Goal: Communication & Community: Connect with others

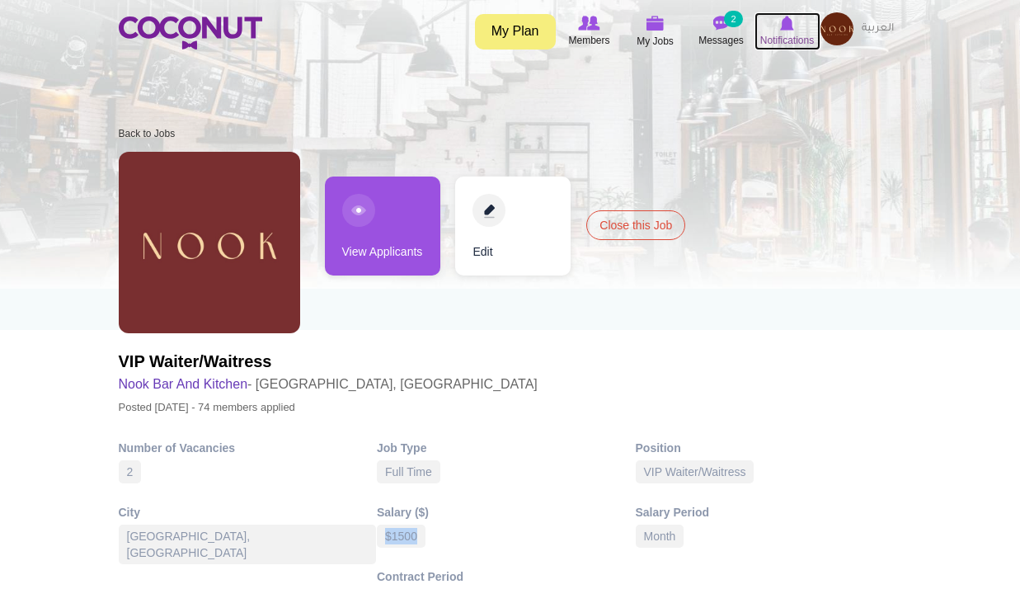
click at [804, 22] on icon at bounding box center [787, 23] width 63 height 18
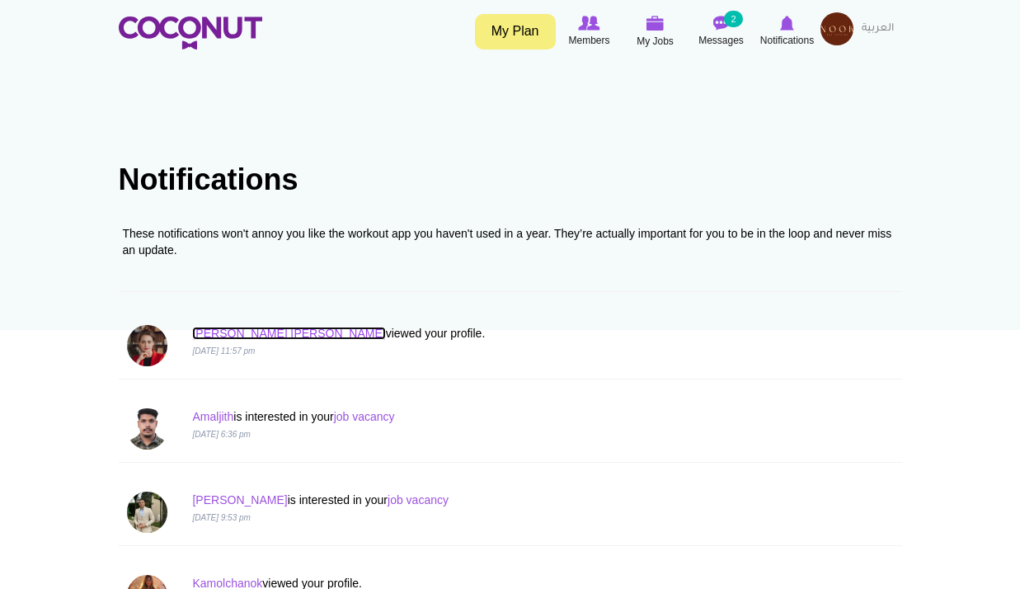
click at [214, 327] on link "Ana Liza" at bounding box center [288, 333] width 193 height 13
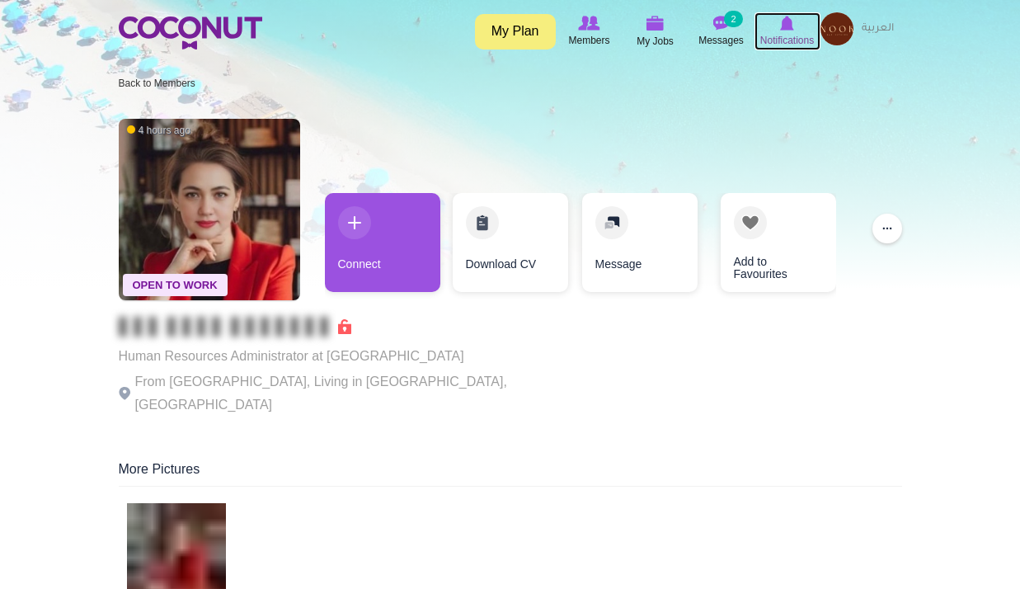
click at [780, 21] on img at bounding box center [787, 23] width 14 height 15
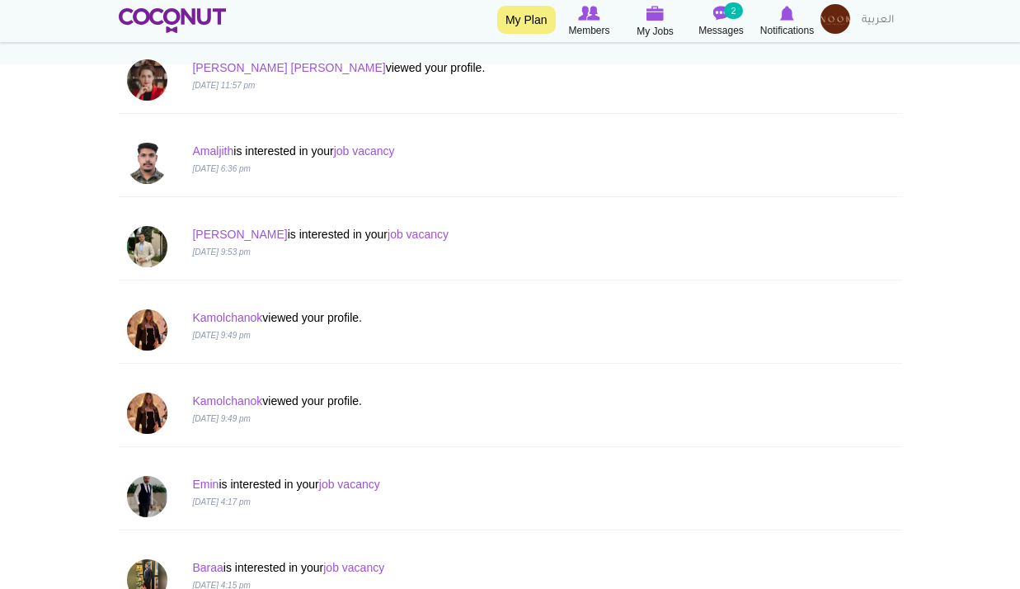
scroll to position [269, 0]
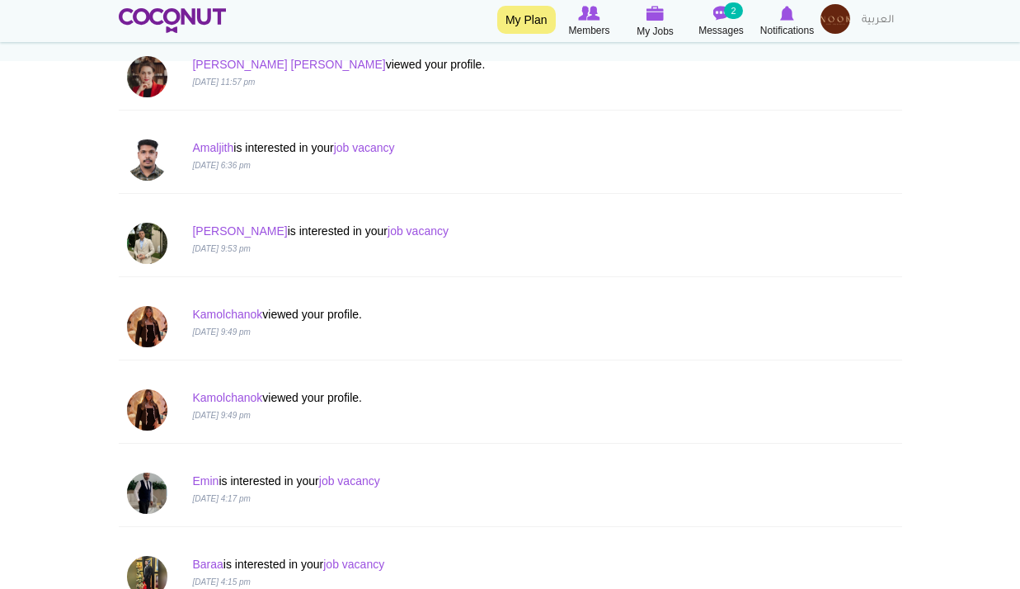
click at [845, 14] on img at bounding box center [835, 19] width 30 height 30
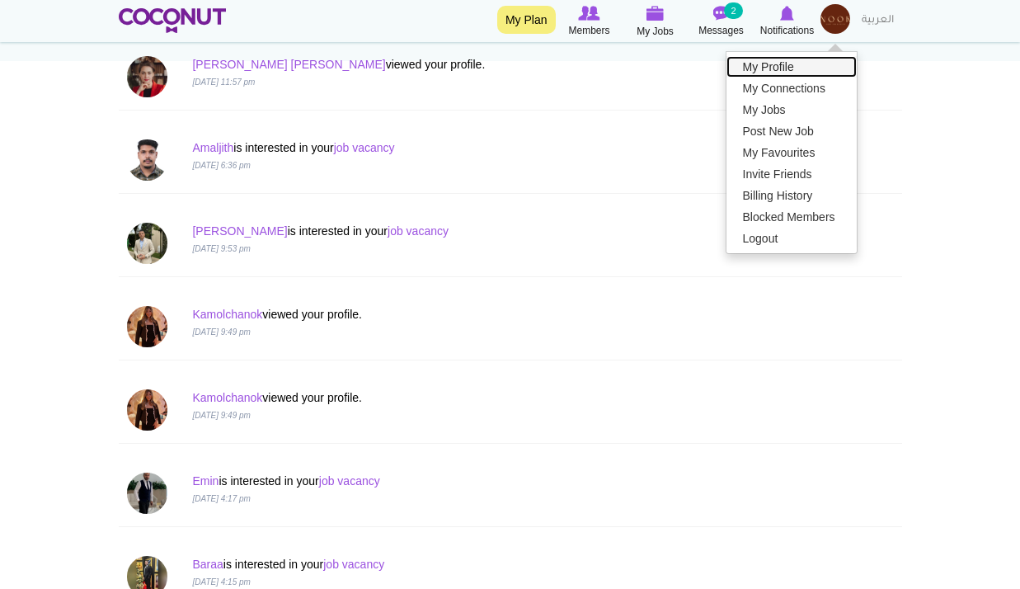
click at [797, 69] on link "My Profile" at bounding box center [791, 66] width 130 height 21
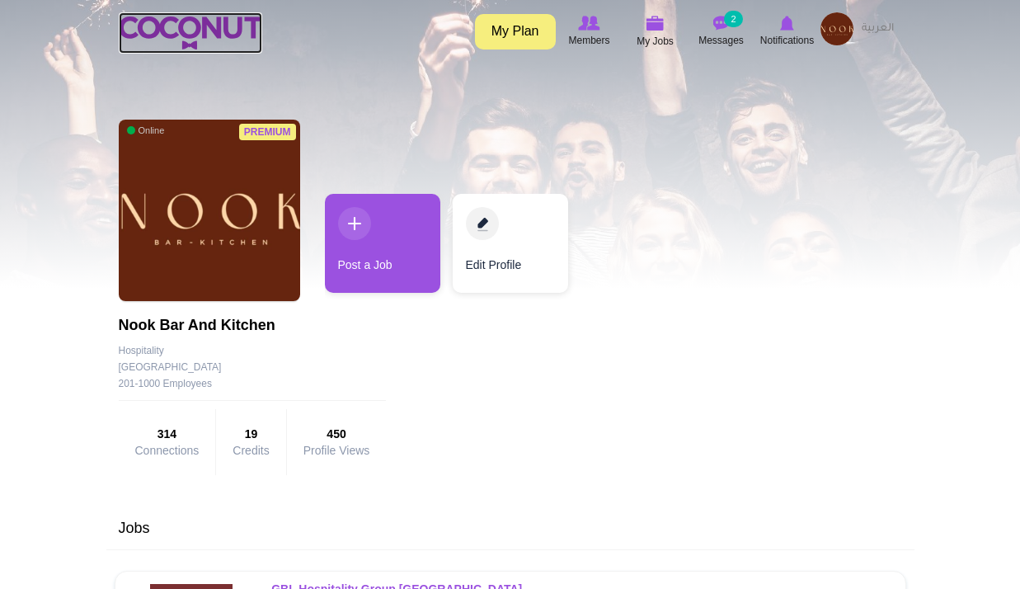
click at [224, 46] on img at bounding box center [190, 32] width 143 height 33
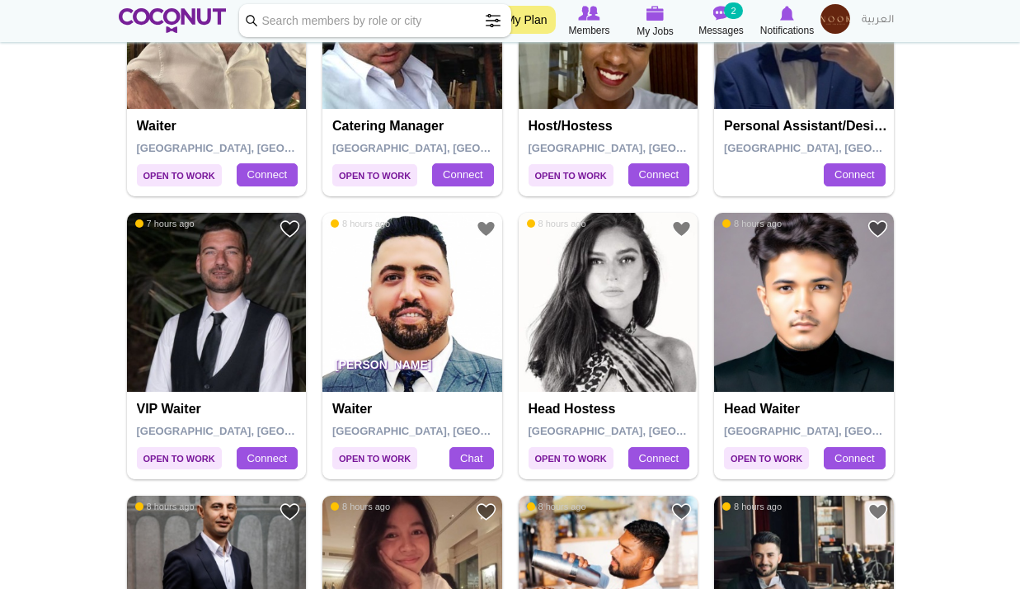
scroll to position [1582, 0]
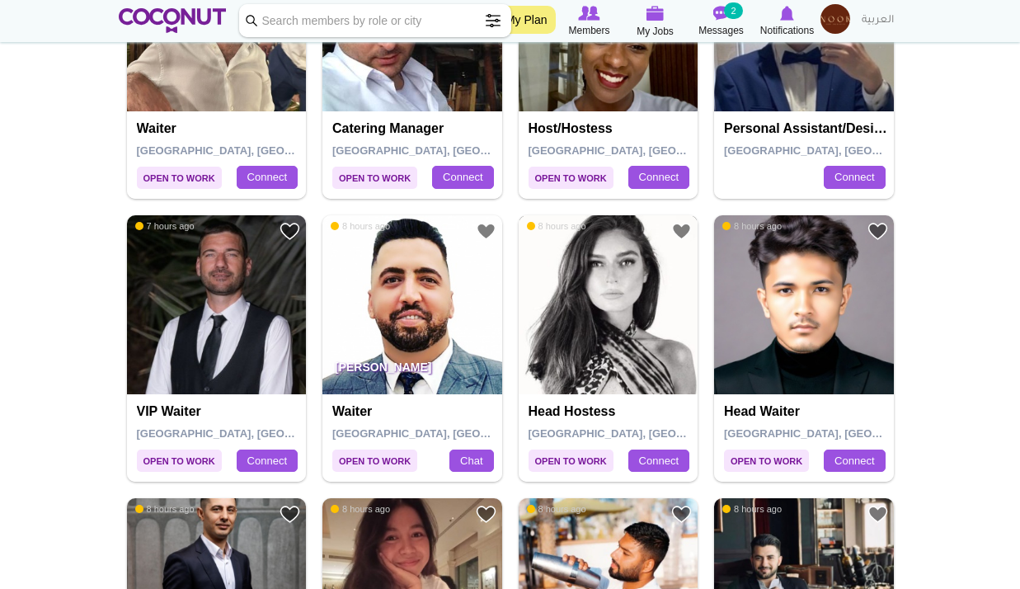
click at [637, 276] on img at bounding box center [609, 305] width 180 height 180
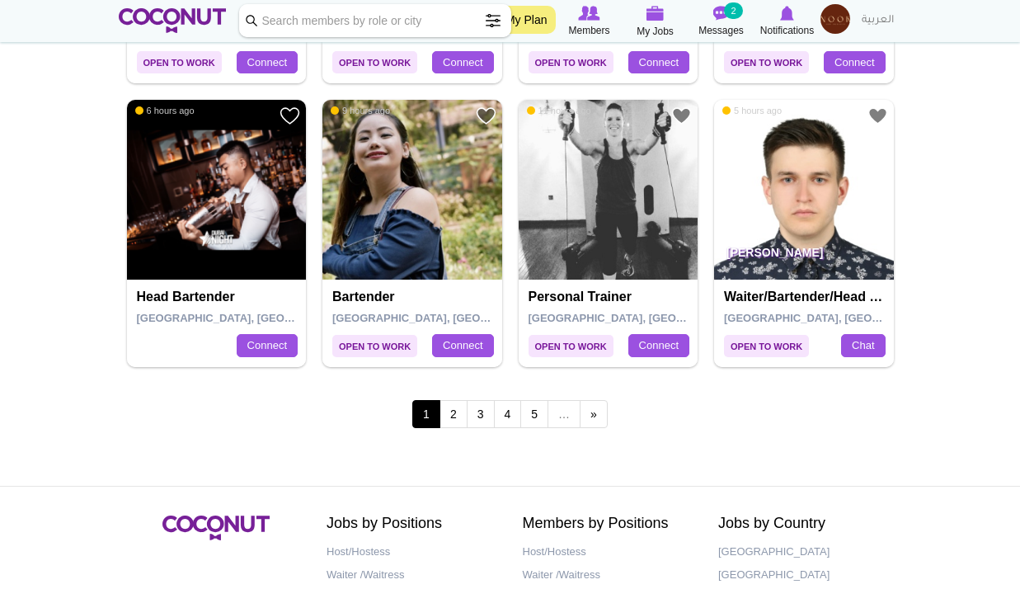
scroll to position [2831, 0]
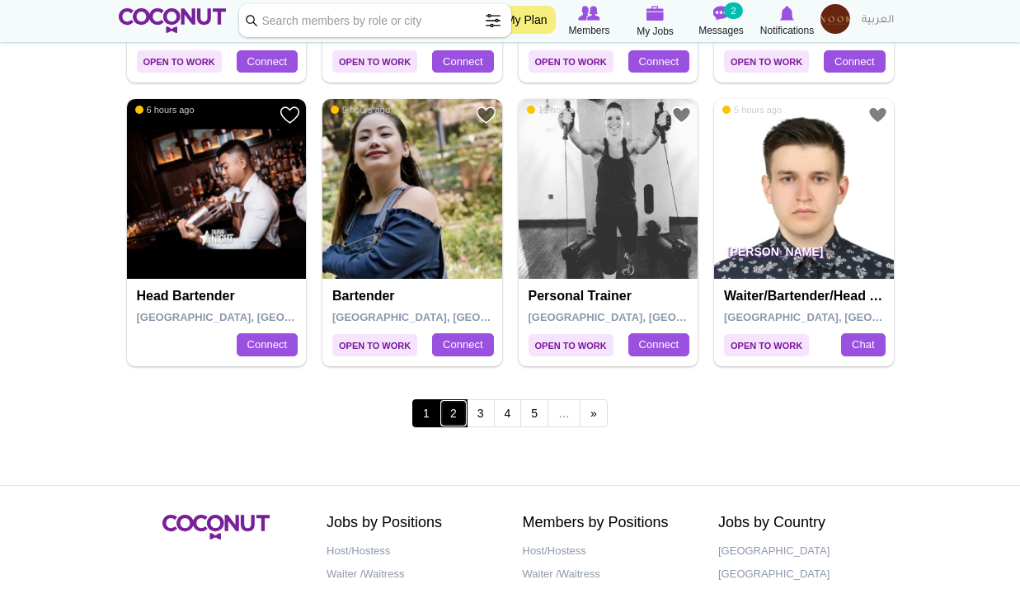
click at [441, 405] on link "2" at bounding box center [453, 413] width 28 height 28
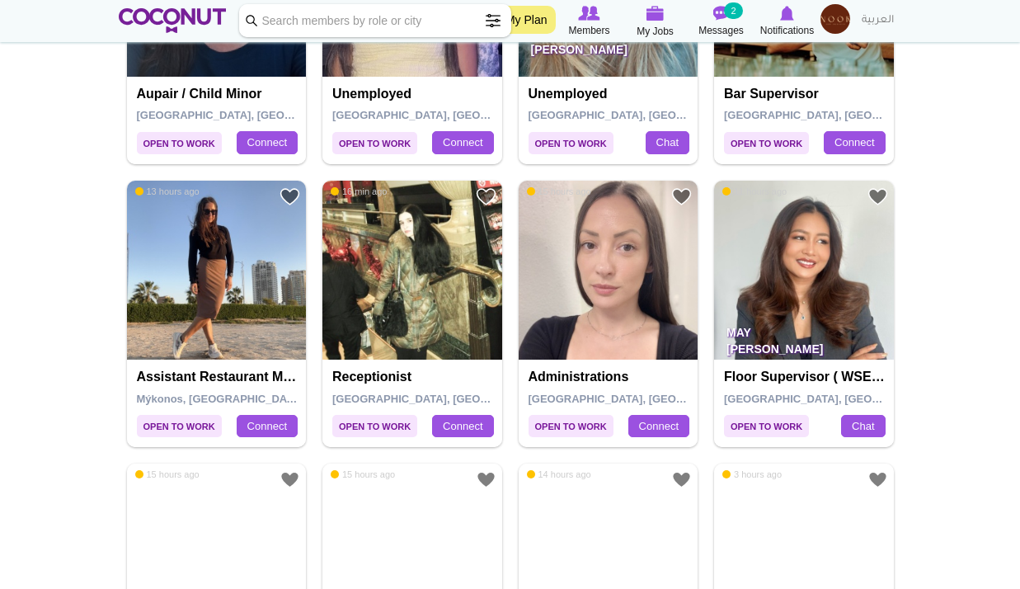
scroll to position [768, 0]
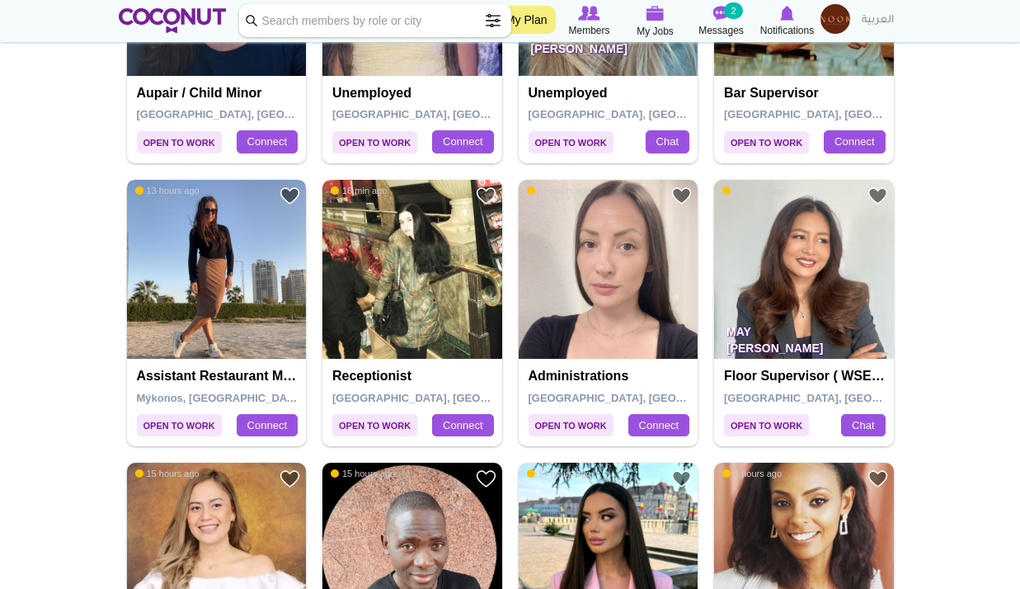
click at [243, 325] on img at bounding box center [217, 270] width 180 height 180
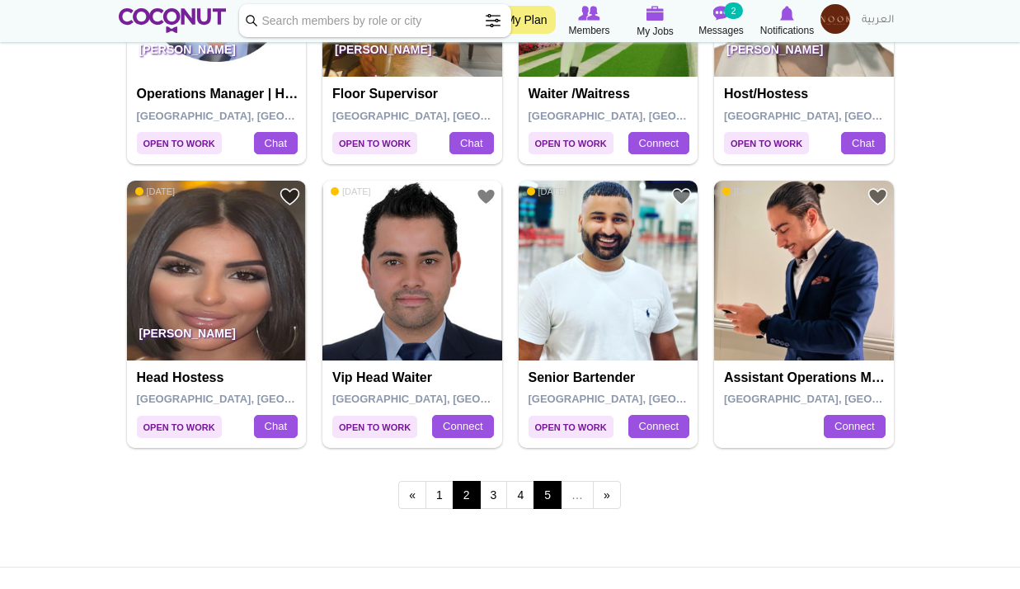
scroll to position [2750, 0]
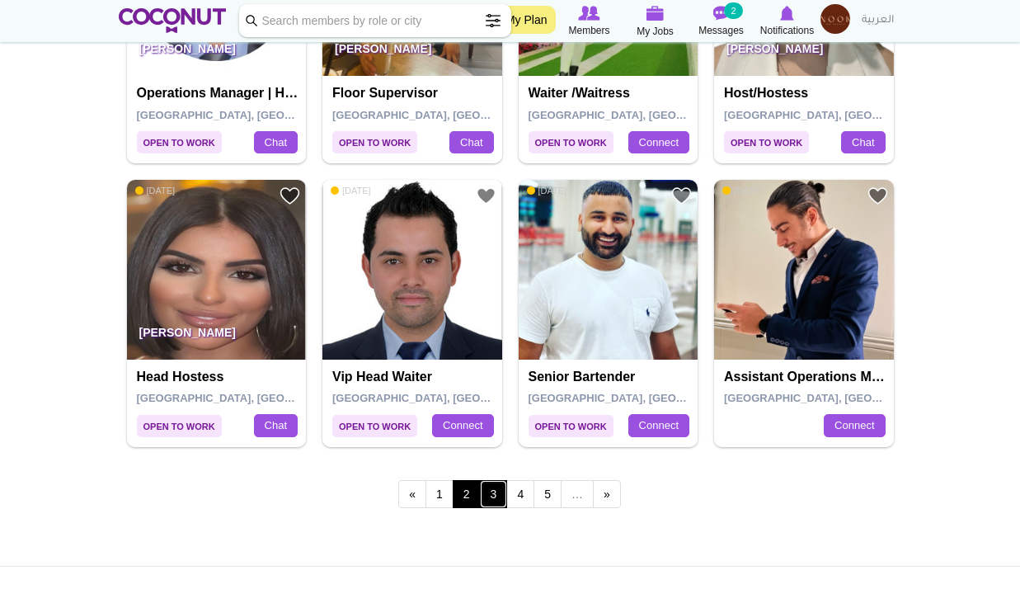
click at [491, 488] on link "3" at bounding box center [494, 494] width 28 height 28
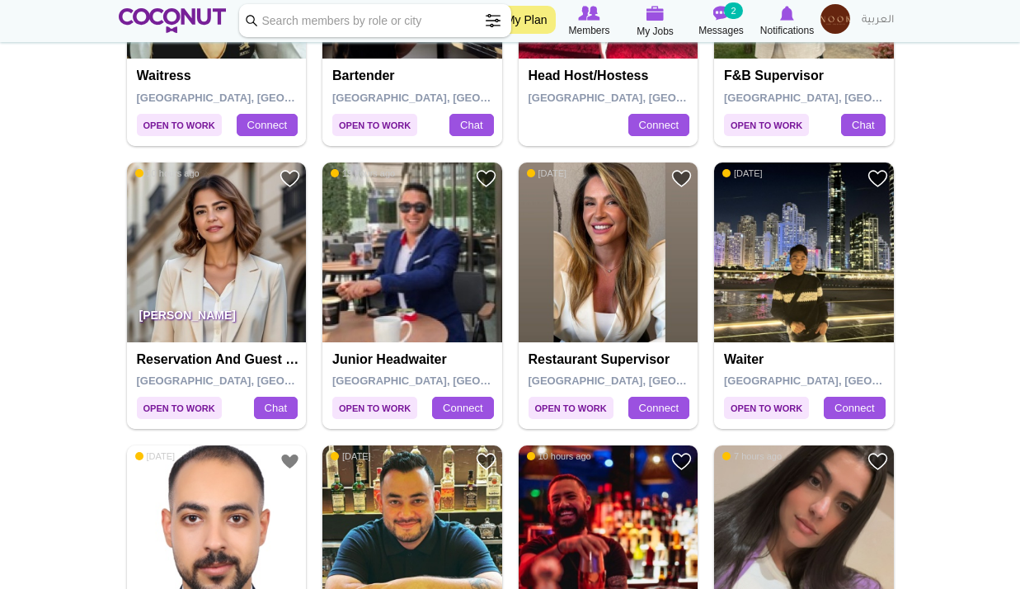
scroll to position [1069, 0]
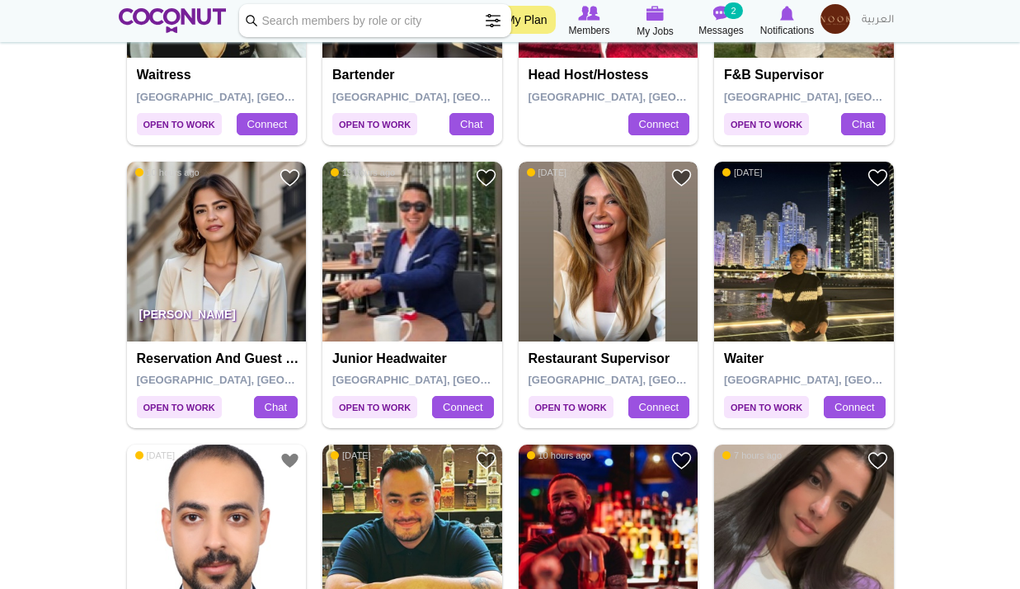
click at [670, 279] on img at bounding box center [609, 252] width 180 height 180
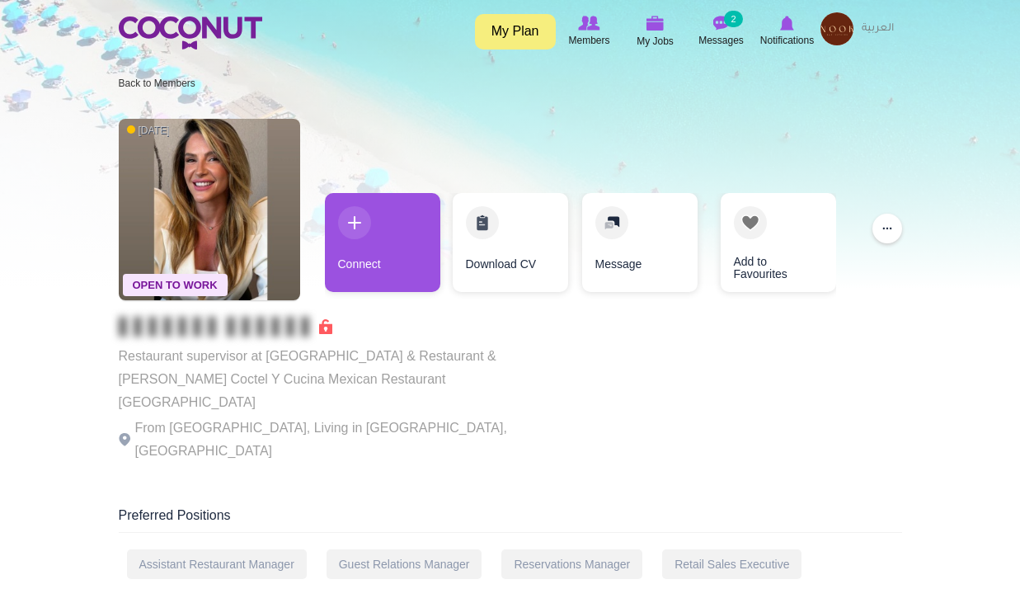
click at [405, 353] on p "Restaurant supervisor at Masti Indian Bar & Restaurant & Esperanza Coctel Y Cuc…" at bounding box center [345, 379] width 453 height 69
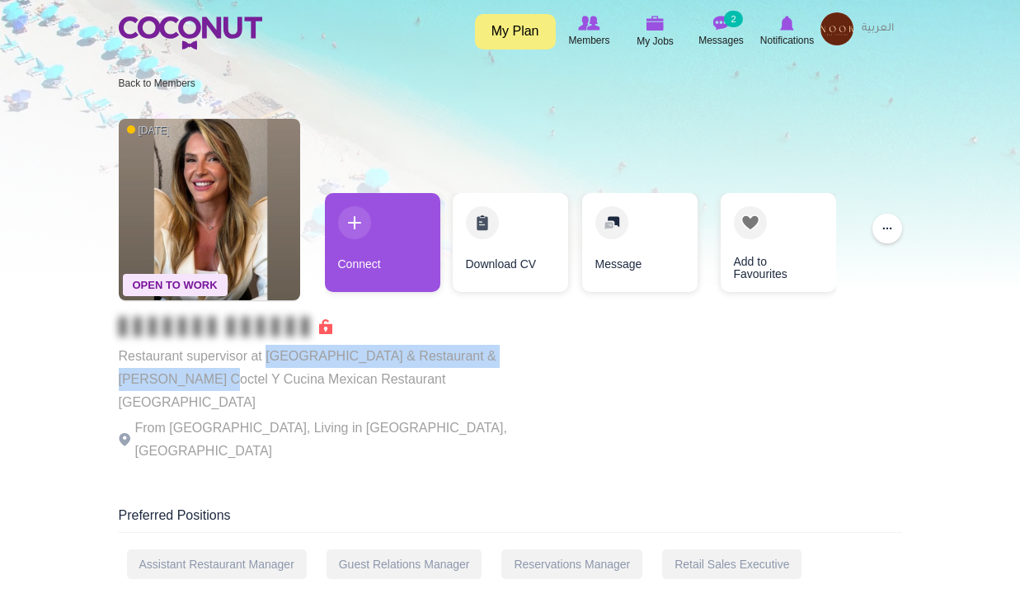
drag, startPoint x: 270, startPoint y: 355, endPoint x: 575, endPoint y: 355, distance: 305.1
click at [575, 355] on div "Open To Work 1 day ago Restaurant supervisor at Masti Indian Bar & Restaurant &…" at bounding box center [510, 291] width 783 height 363
copy p "Masti Indian Bar & Restaurant & Esperanza Coctel"
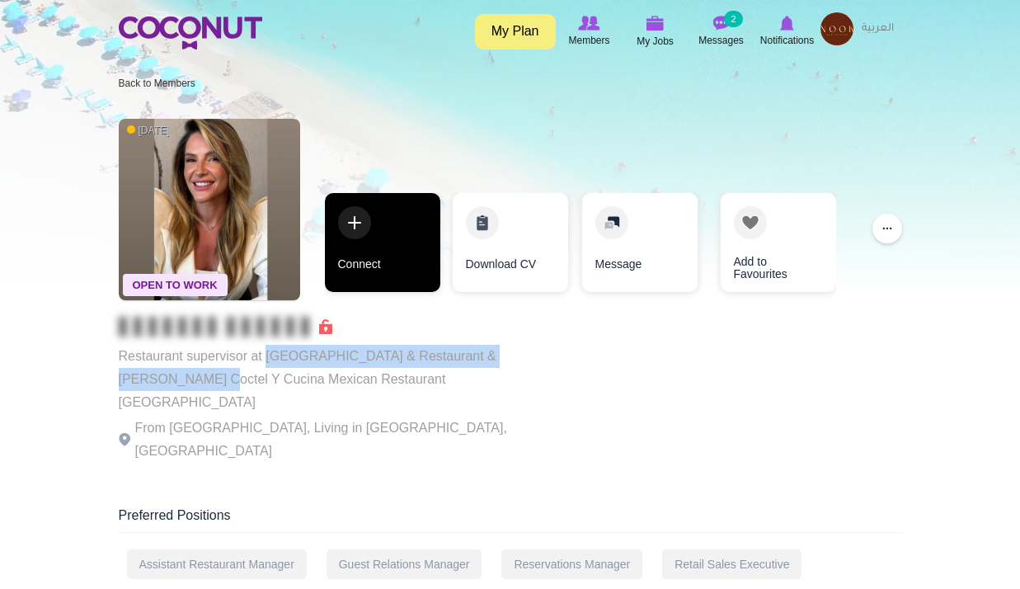
click at [390, 269] on link "Connect" at bounding box center [382, 242] width 115 height 99
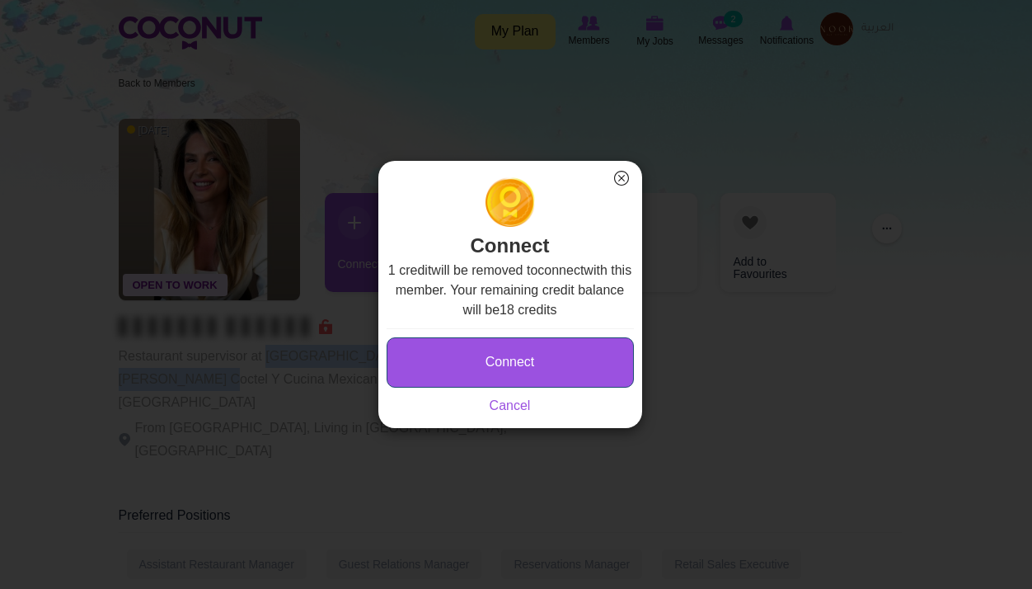
click at [532, 350] on button "Connect" at bounding box center [510, 362] width 247 height 50
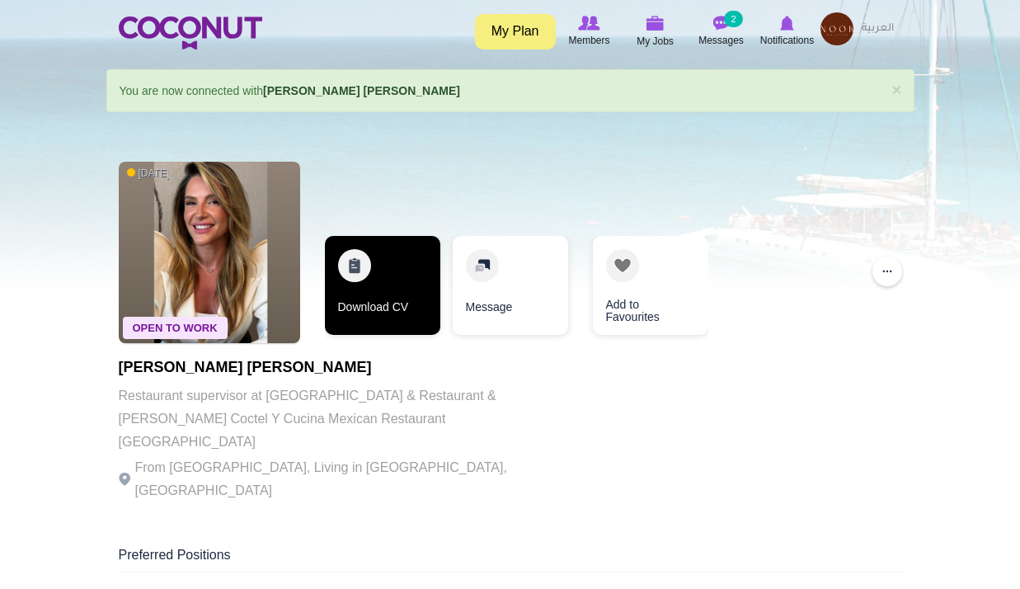
click at [418, 317] on link "Download CV" at bounding box center [382, 285] width 115 height 99
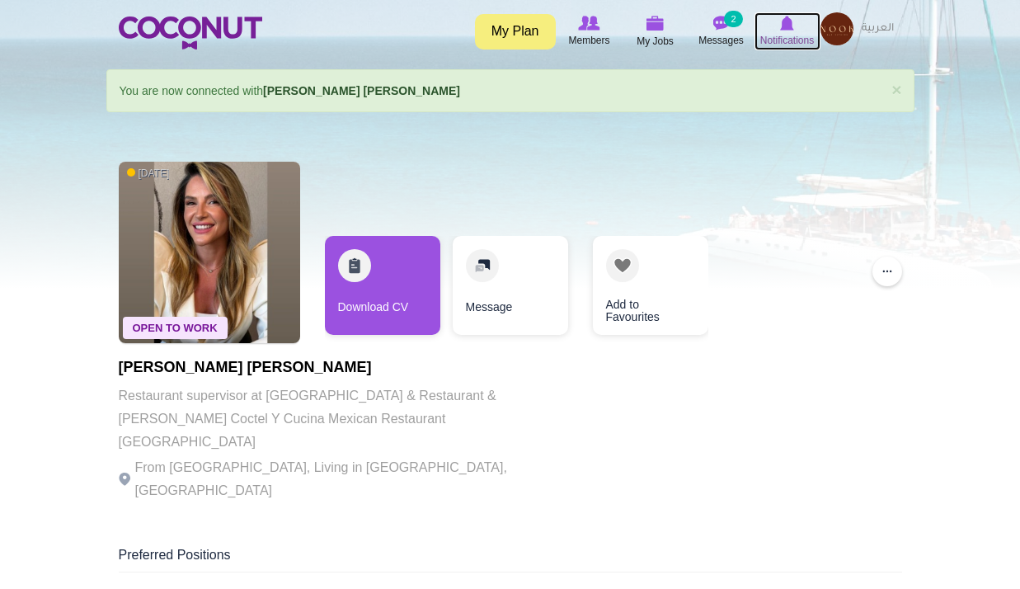
click at [779, 16] on icon at bounding box center [787, 23] width 63 height 18
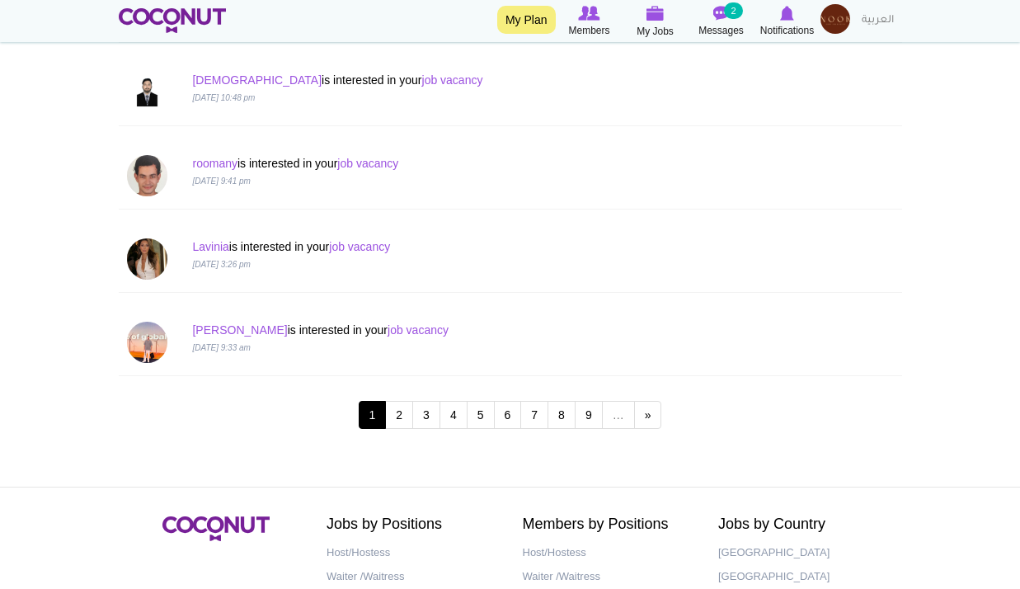
scroll to position [1586, 0]
click at [833, 22] on img at bounding box center [835, 19] width 30 height 30
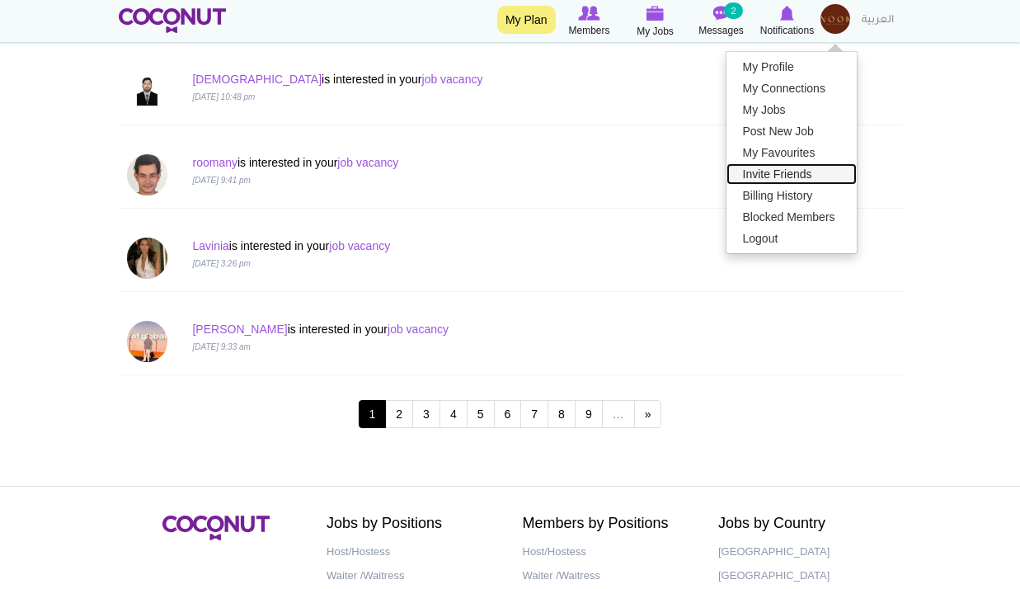
click at [799, 181] on link "Invite Friends" at bounding box center [791, 173] width 130 height 21
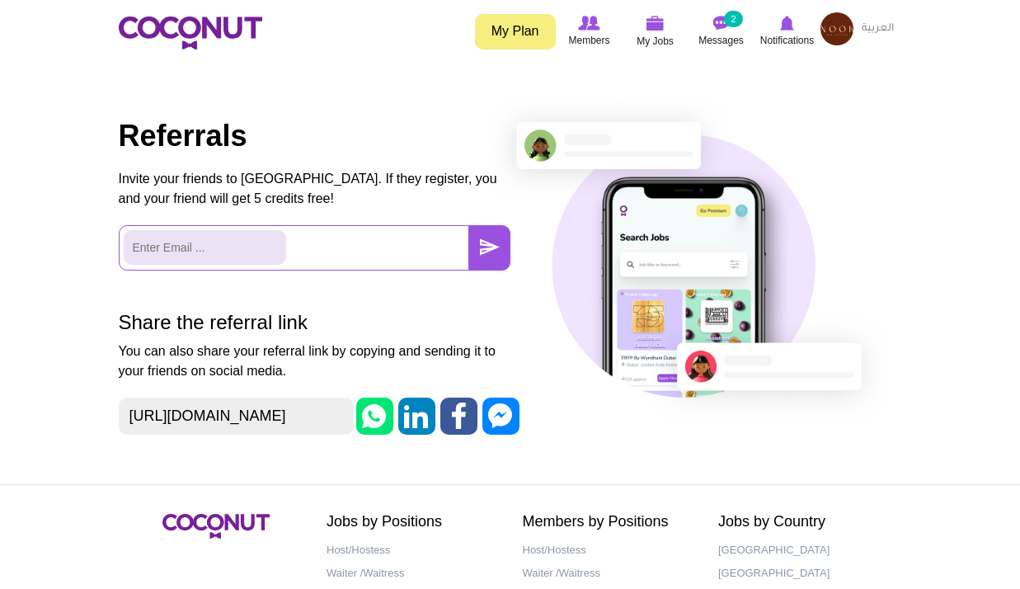
click at [825, 35] on img at bounding box center [836, 28] width 33 height 33
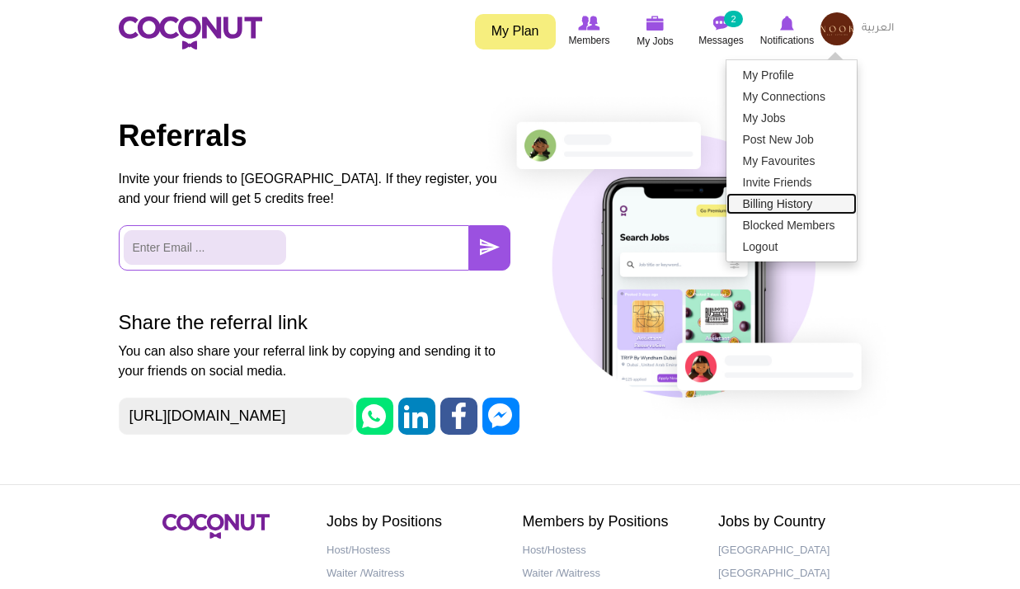
click at [789, 196] on link "Billing History" at bounding box center [791, 203] width 130 height 21
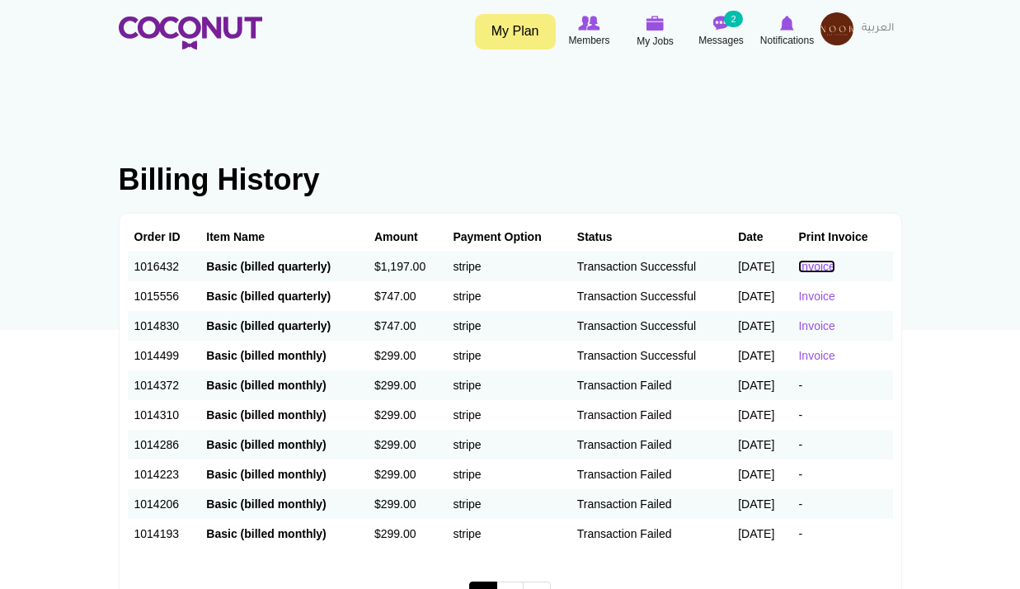
click at [825, 265] on link "Invoice" at bounding box center [816, 266] width 36 height 13
click at [731, 271] on td "[DATE]" at bounding box center [761, 266] width 60 height 30
click at [834, 268] on link "Invoice" at bounding box center [816, 266] width 36 height 13
click at [833, 29] on img at bounding box center [836, 28] width 33 height 33
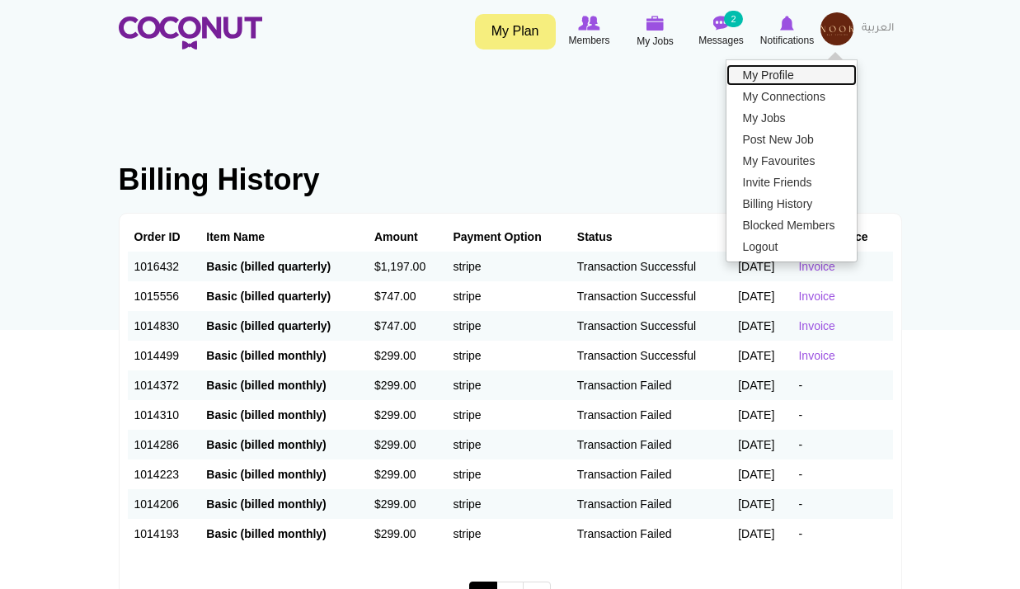
click at [809, 68] on link "My Profile" at bounding box center [791, 74] width 130 height 21
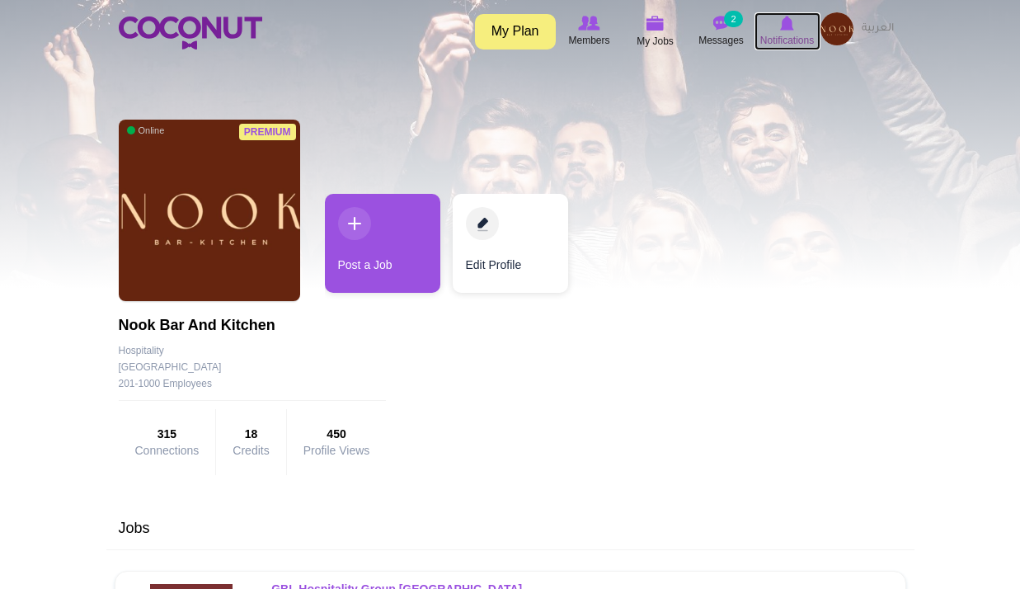
click at [785, 36] on span "Notifications" at bounding box center [787, 40] width 54 height 16
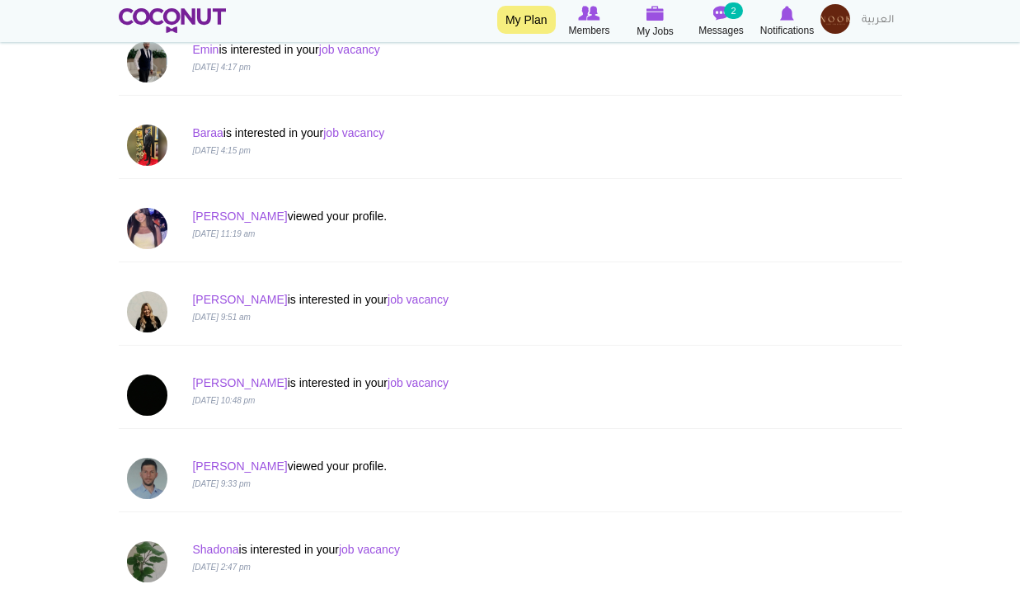
scroll to position [701, 0]
click at [350, 134] on link "job vacancy" at bounding box center [353, 131] width 61 height 13
drag, startPoint x: 206, startPoint y: 122, endPoint x: 211, endPoint y: 130, distance: 9.6
click at [211, 130] on div "Baraa is interested in your job vacancy 1 Oct 2025, 4:15 pm" at bounding box center [511, 144] width 792 height 67
click at [211, 130] on link "Baraa" at bounding box center [207, 131] width 31 height 13
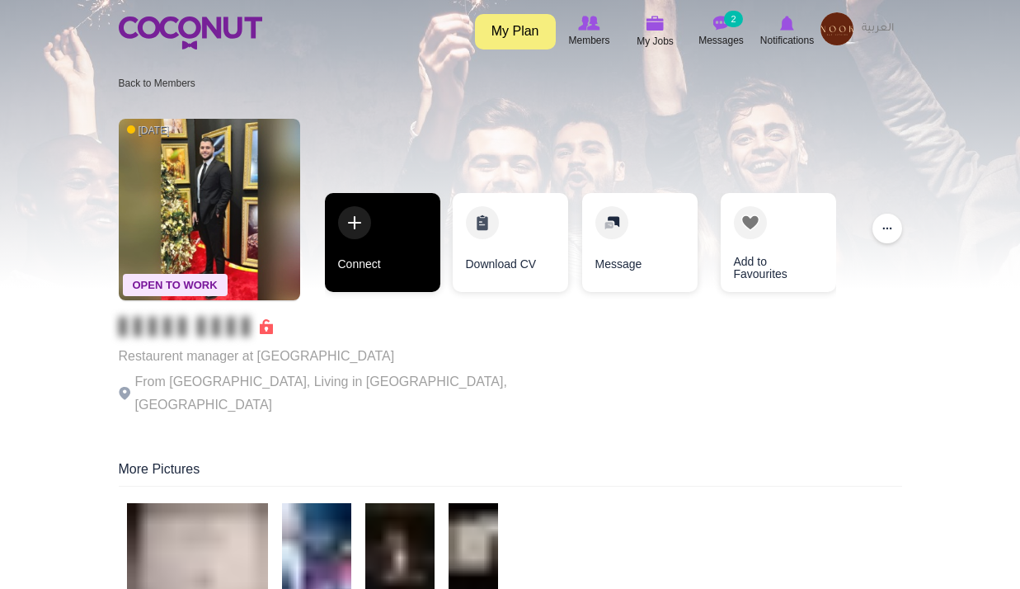
click at [388, 241] on link "Connect" at bounding box center [382, 242] width 115 height 99
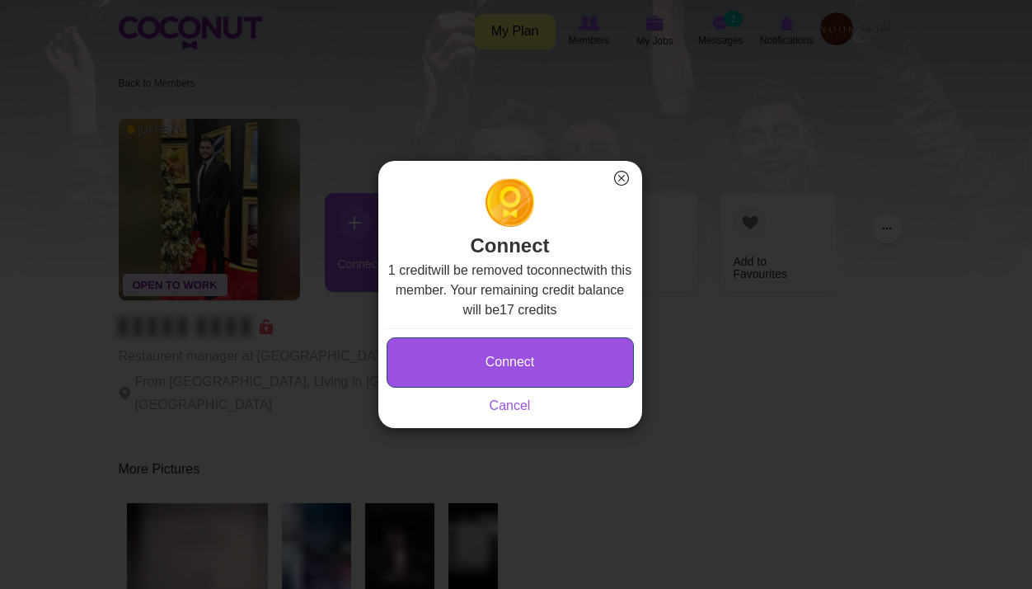
click at [528, 348] on button "Connect" at bounding box center [510, 362] width 247 height 50
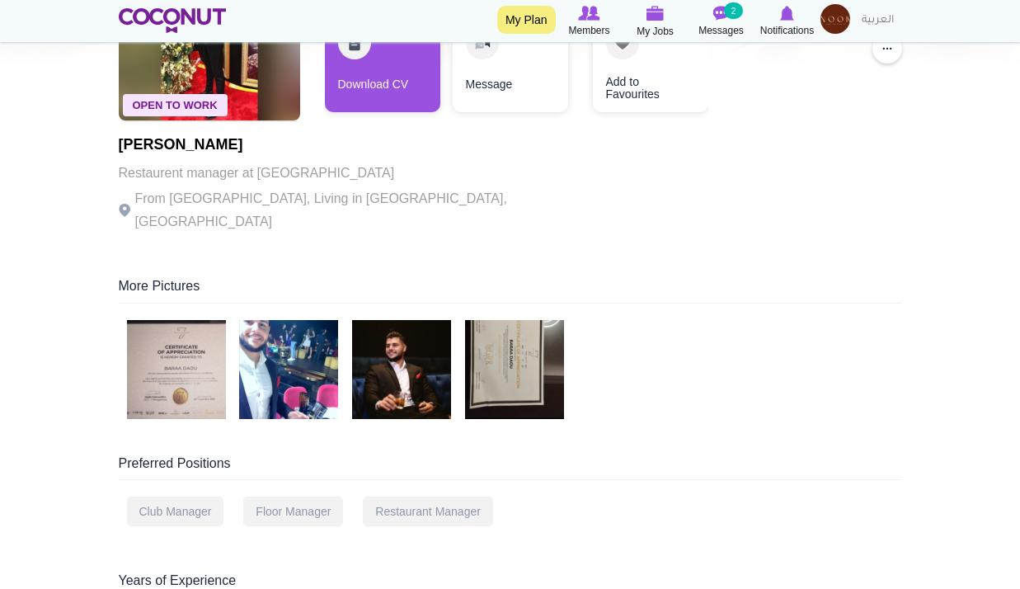
scroll to position [224, 0]
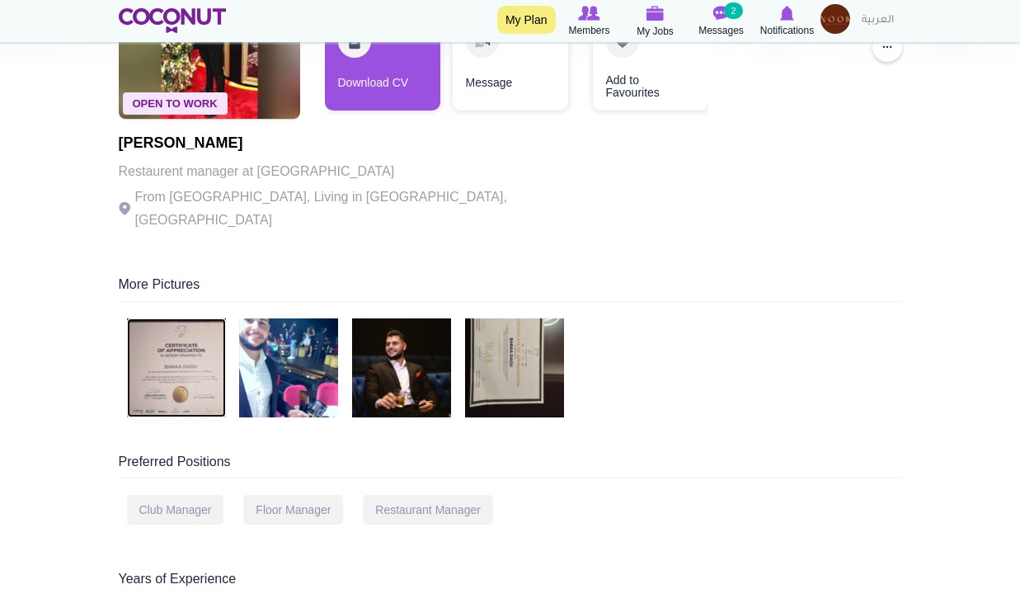
click at [190, 363] on img at bounding box center [176, 367] width 99 height 99
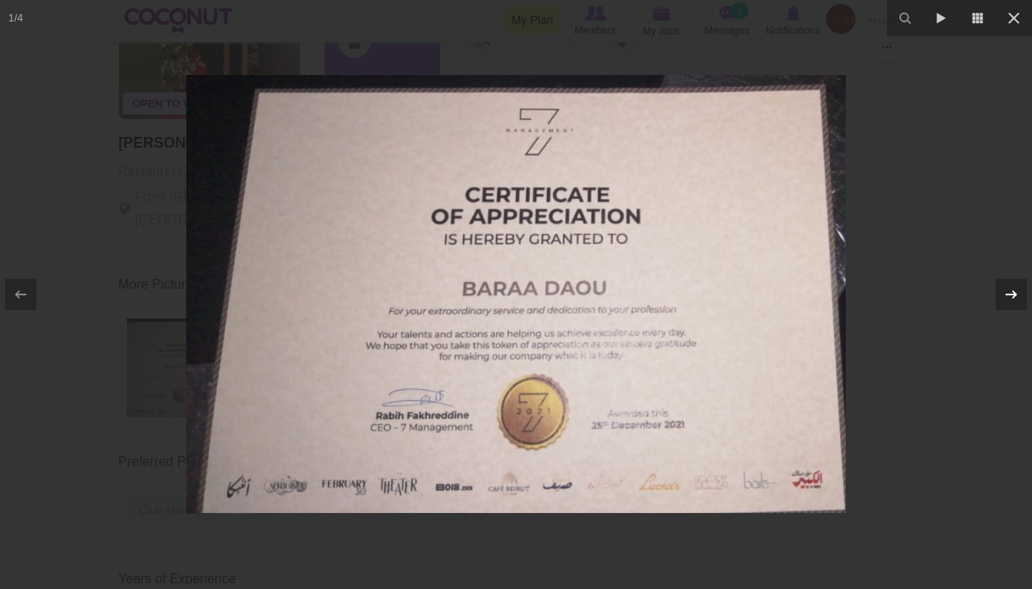
click at [1003, 297] on icon at bounding box center [1012, 294] width 20 height 20
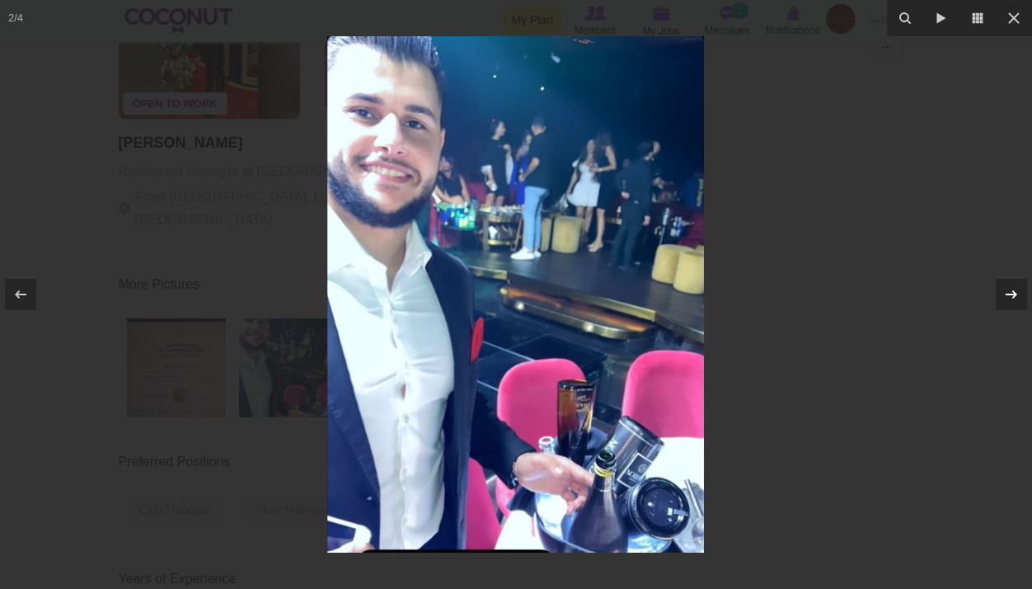
click at [1003, 297] on icon at bounding box center [1012, 294] width 20 height 20
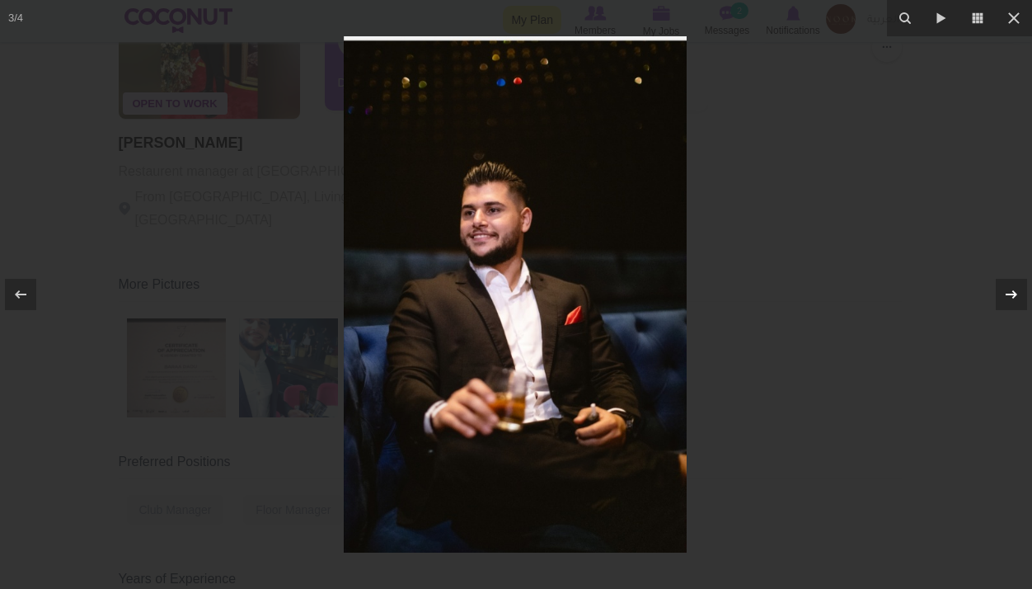
click at [1003, 297] on icon at bounding box center [1012, 294] width 20 height 20
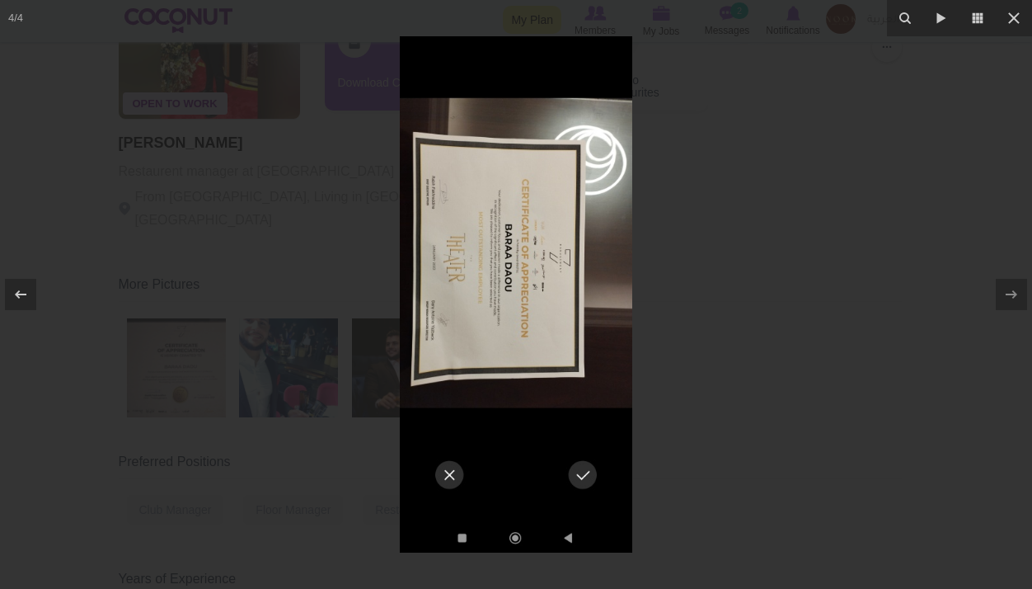
click at [792, 179] on div at bounding box center [516, 294] width 1032 height 589
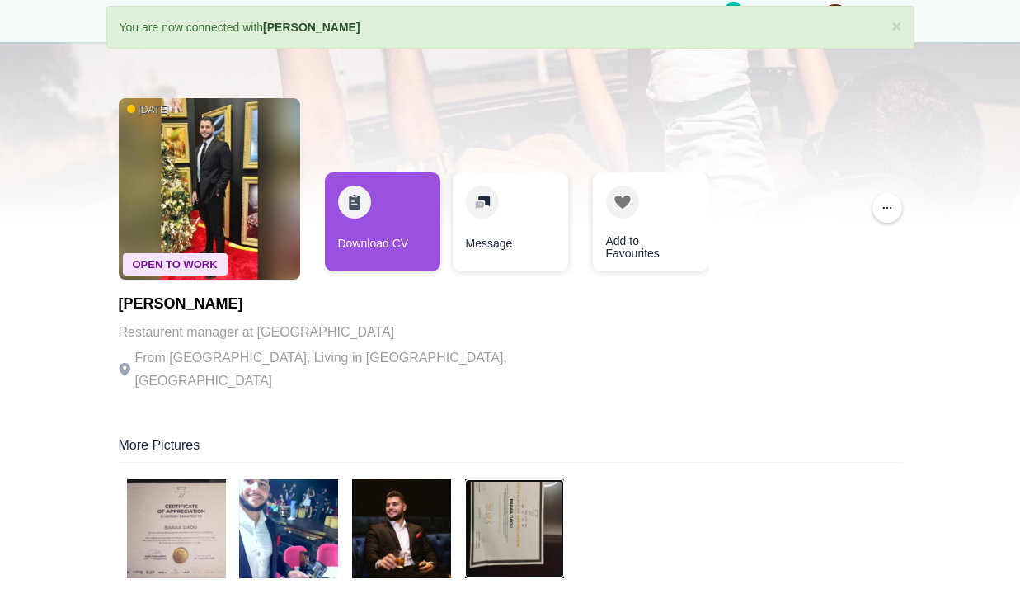
scroll to position [63, 0]
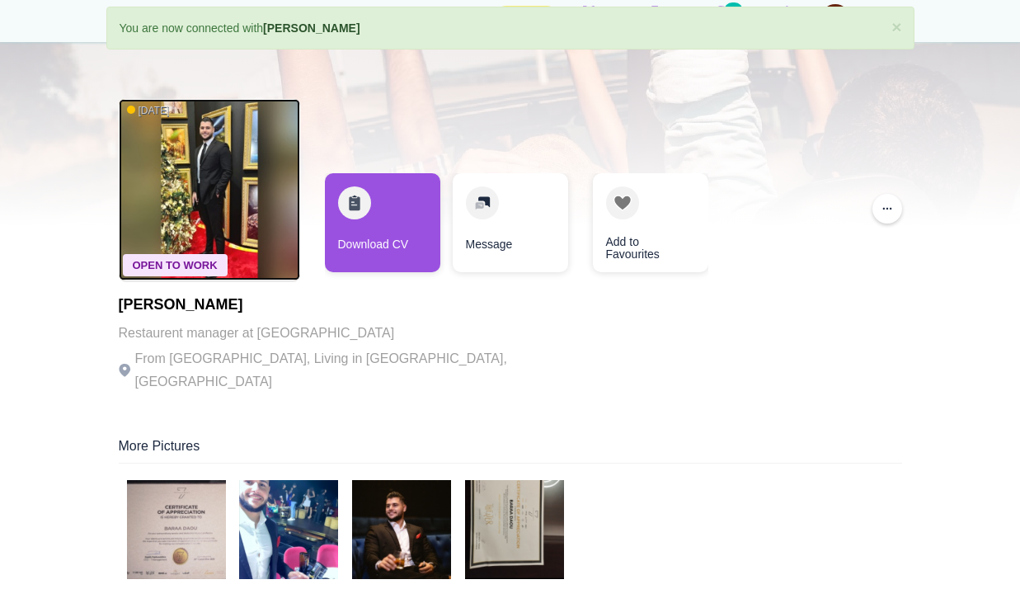
click at [181, 166] on img at bounding box center [209, 189] width 181 height 181
